Goal: Navigation & Orientation: Find specific page/section

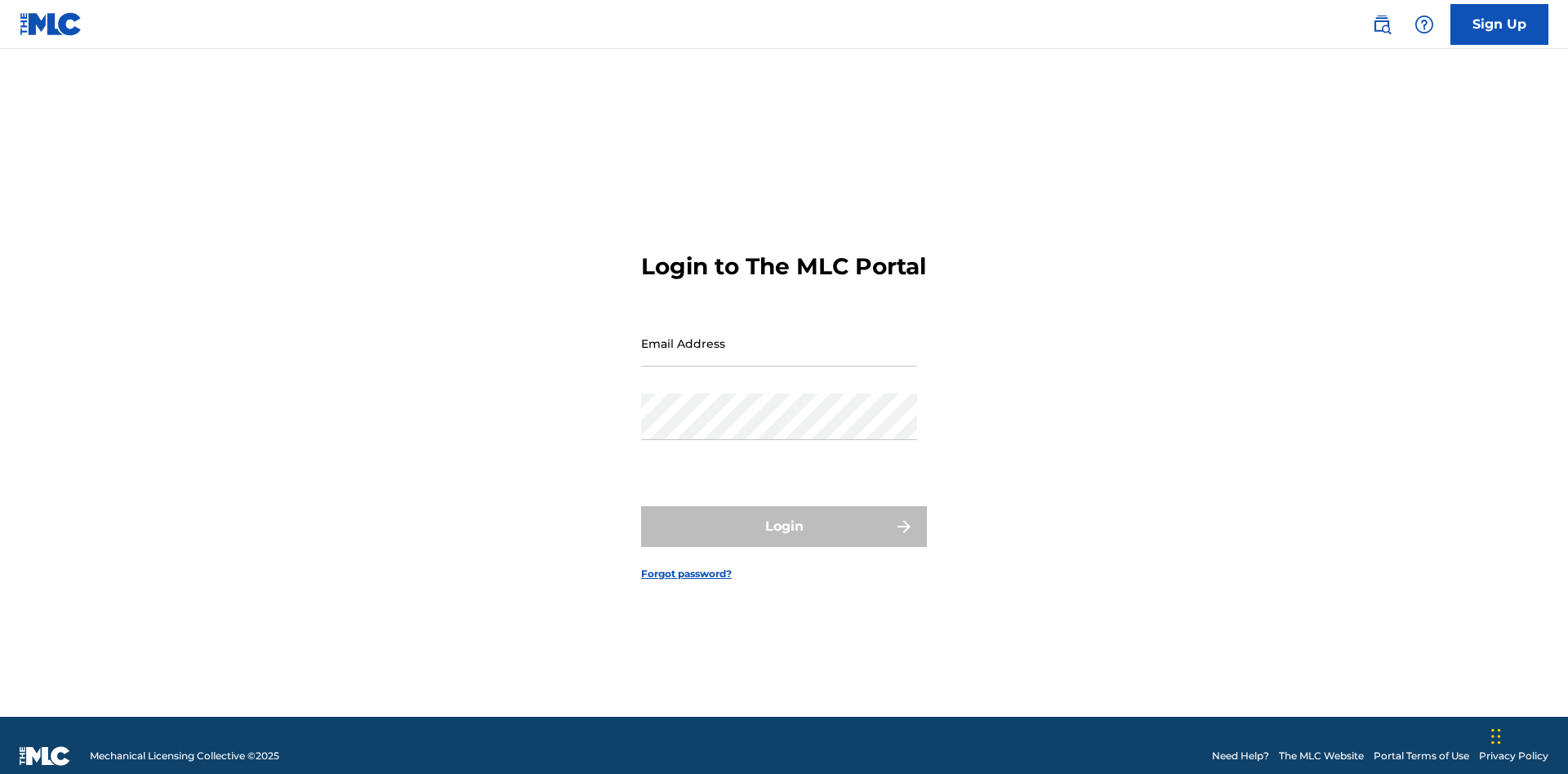
scroll to position [21, 0]
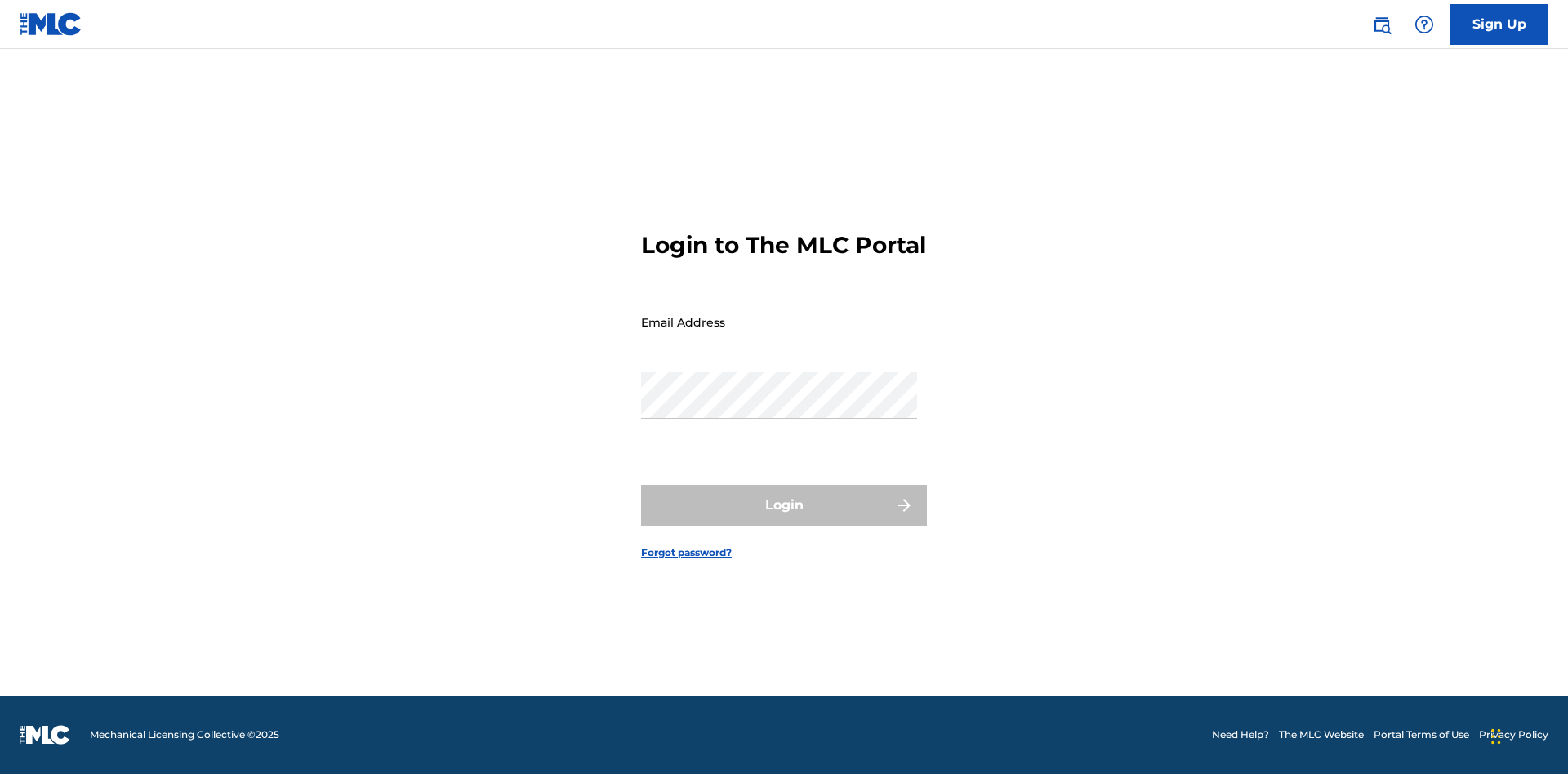
click at [780, 336] on input "Email Address" at bounding box center [779, 322] width 276 height 47
type input "[EMAIL_ADDRESS][DOMAIN_NAME]"
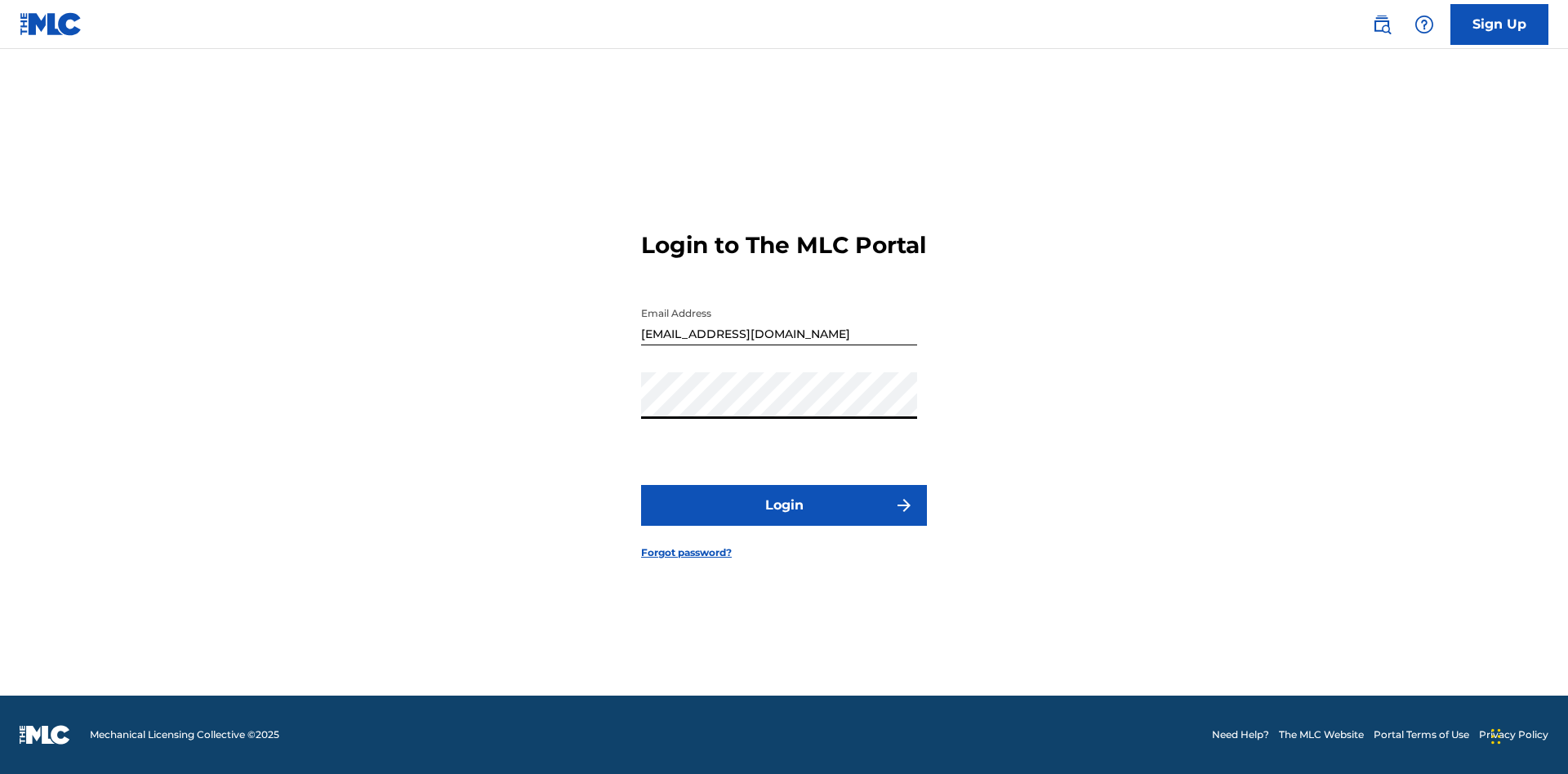
click at [784, 519] on button "Login" at bounding box center [783, 506] width 285 height 41
